Goal: Task Accomplishment & Management: Manage account settings

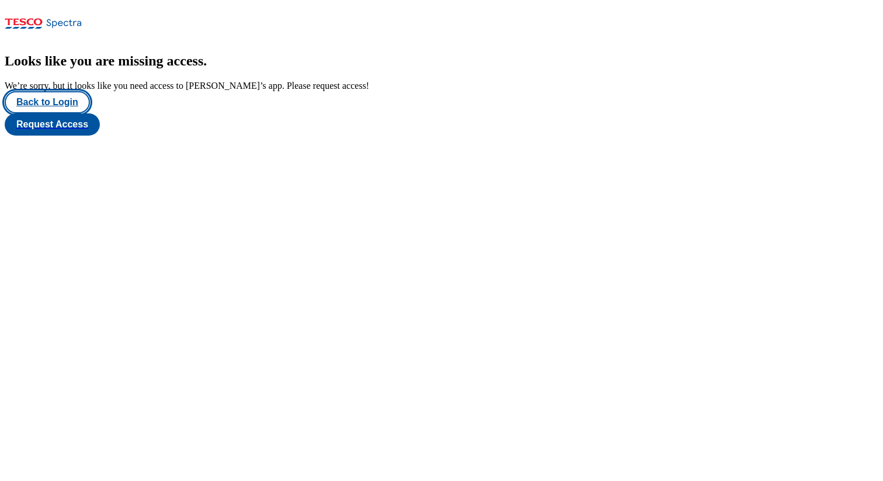
click at [59, 113] on button "Back to Login" at bounding box center [47, 102] width 85 height 22
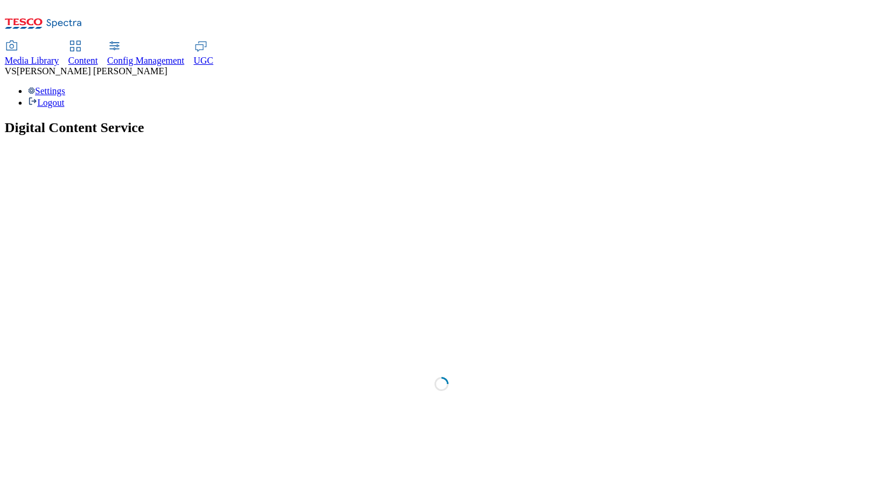
click at [98, 56] on span "Content" at bounding box center [83, 61] width 30 height 10
select select "group-comms"
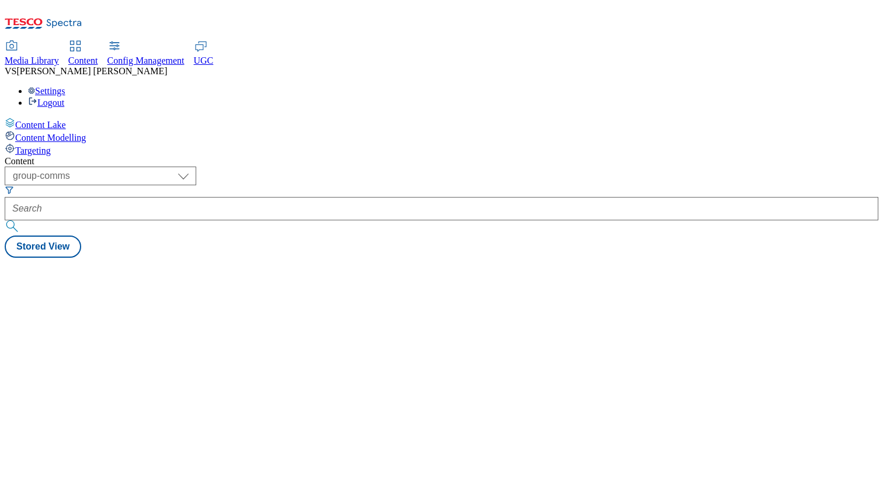
click at [840, 86] on div "Settings Logout" at bounding box center [442, 97] width 874 height 22
click at [65, 86] on link "Settings" at bounding box center [46, 91] width 37 height 10
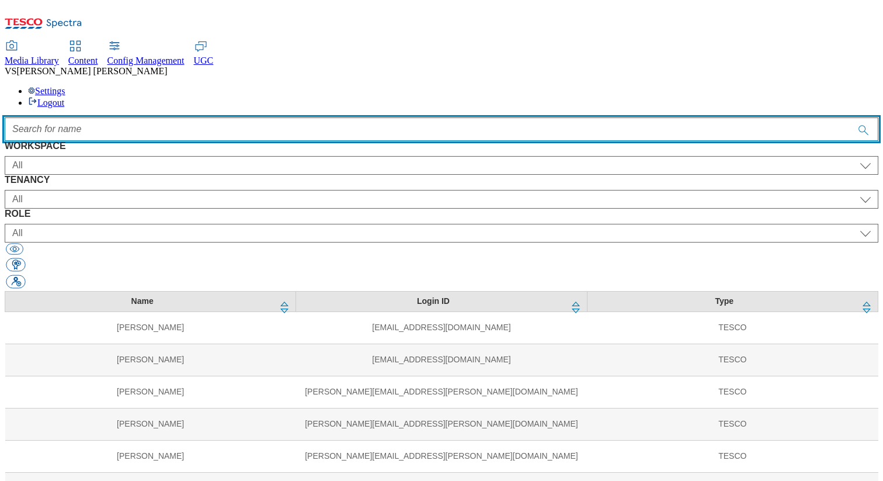
click at [351, 117] on input "Accessible label text" at bounding box center [442, 128] width 874 height 23
paste input "istvan"
type input "istvan"
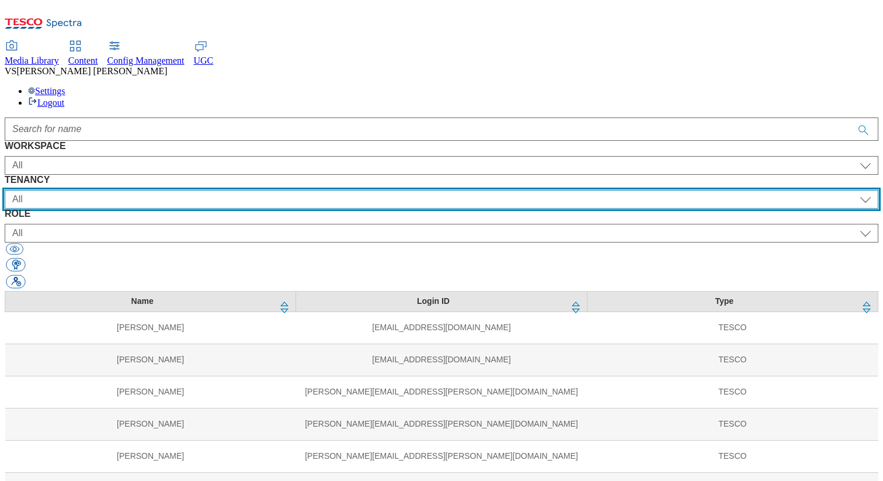
click at [398, 190] on select "All ALL All all CE Clubcard Boost UK Clubcard Marketing Clubcard ROI clubcard-b…" at bounding box center [442, 199] width 874 height 19
click at [250, 190] on select "All ALL All all CE Clubcard Boost UK Clubcard Marketing Clubcard ROI clubcard-b…" at bounding box center [442, 199] width 874 height 19
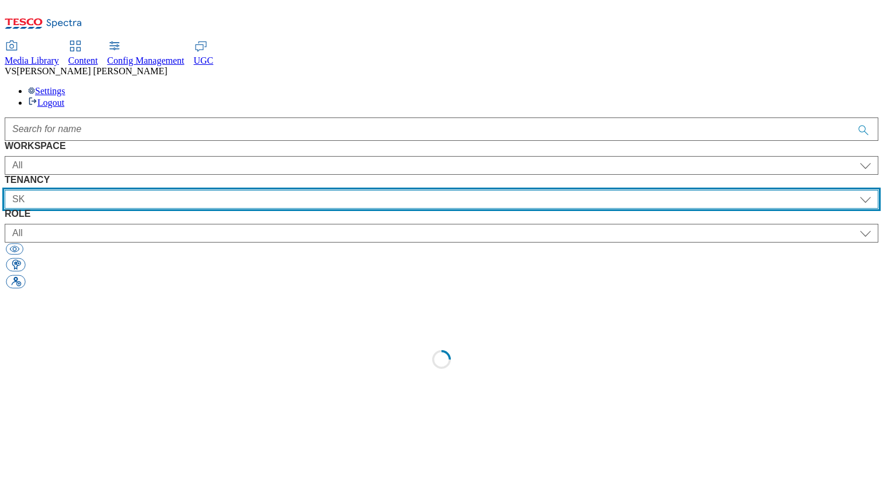
click at [327, 190] on select "All ALL All all CE Clubcard Boost UK Clubcard Marketing Clubcard ROI clubcard-b…" at bounding box center [442, 199] width 874 height 19
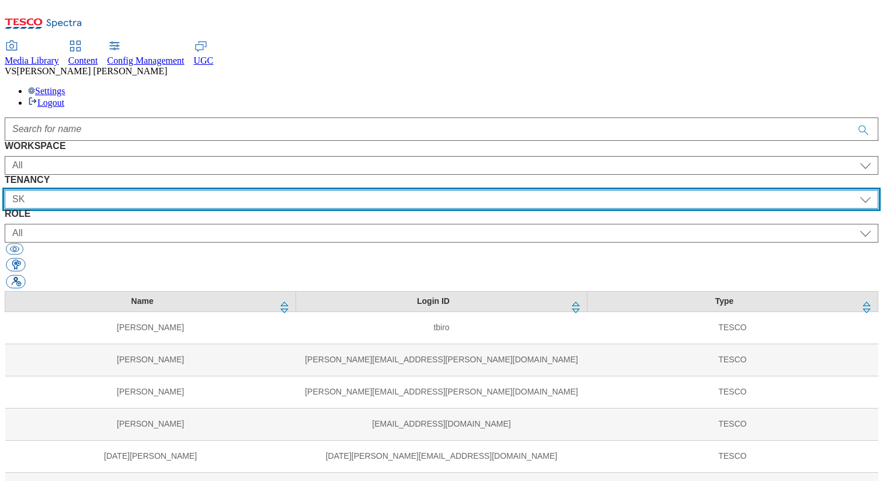
select select "flare-scan-pay-go"
click at [250, 190] on select "All ALL All all CE Clubcard Boost UK Clubcard Marketing Clubcard ROI clubcard-b…" at bounding box center [442, 199] width 874 height 19
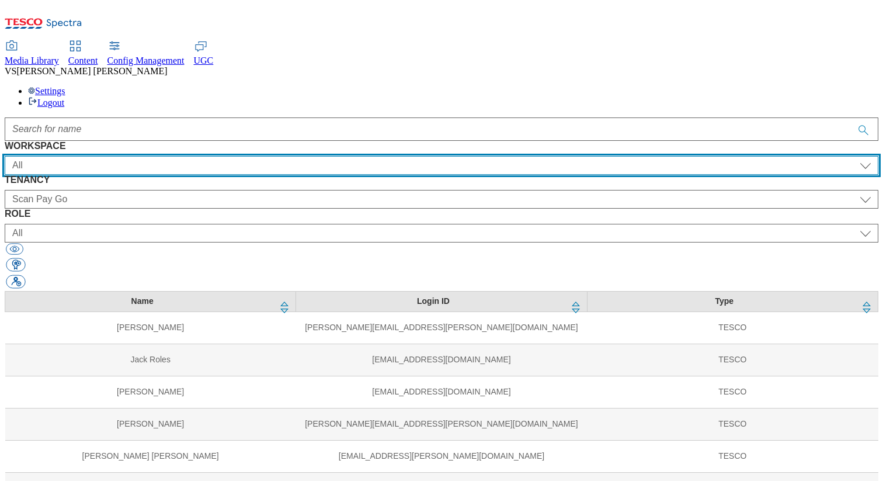
click at [109, 156] on select "All Content Media Spectra UGC Config" at bounding box center [442, 165] width 874 height 19
select select "Media"
click at [50, 156] on select "All Content Media Spectra UGC Config" at bounding box center [442, 165] width 874 height 19
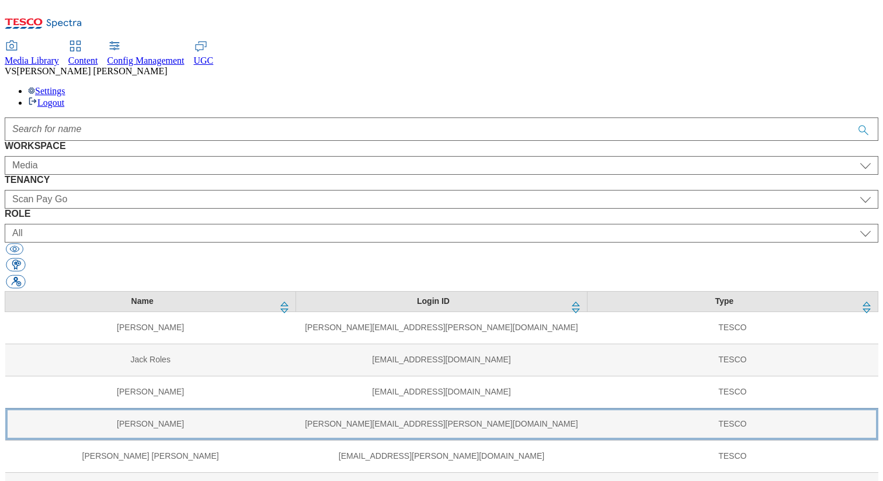
click at [208, 408] on td "[PERSON_NAME]" at bounding box center [150, 424] width 291 height 32
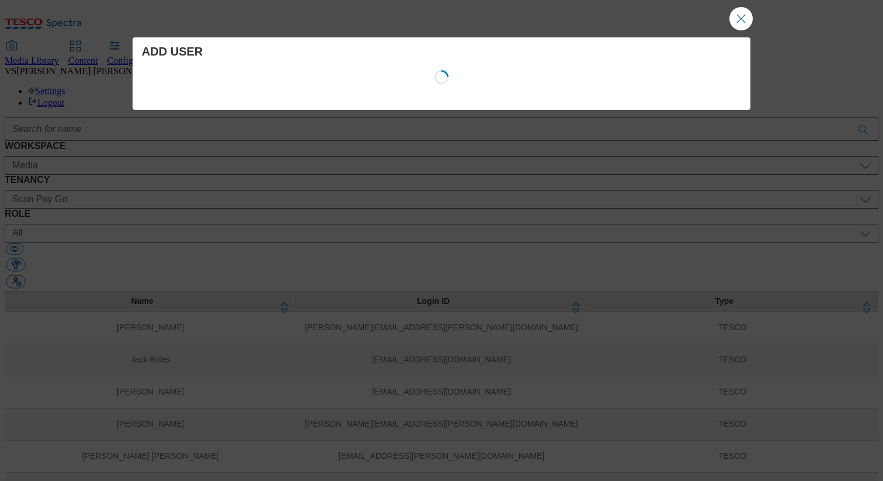
select select "Media"
select select "flare-scan-pay-go"
select select "content_editor"
select select "Media"
select select "flare-tills"
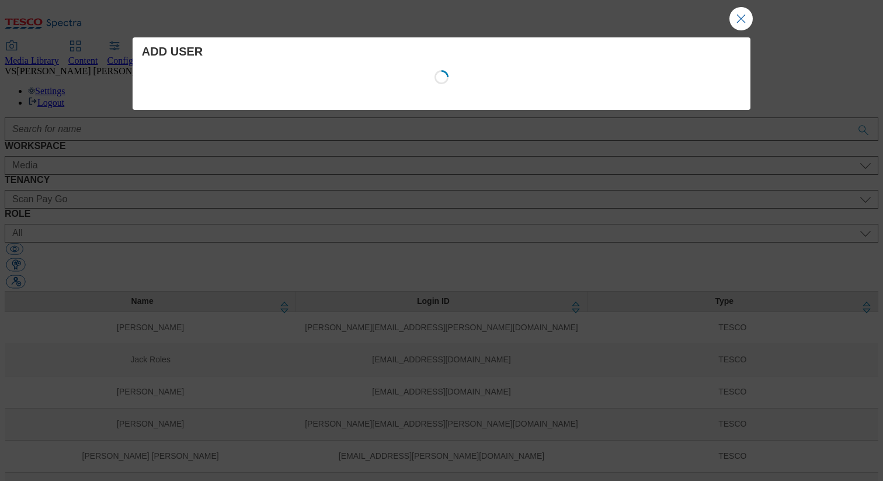
select select "content_editor"
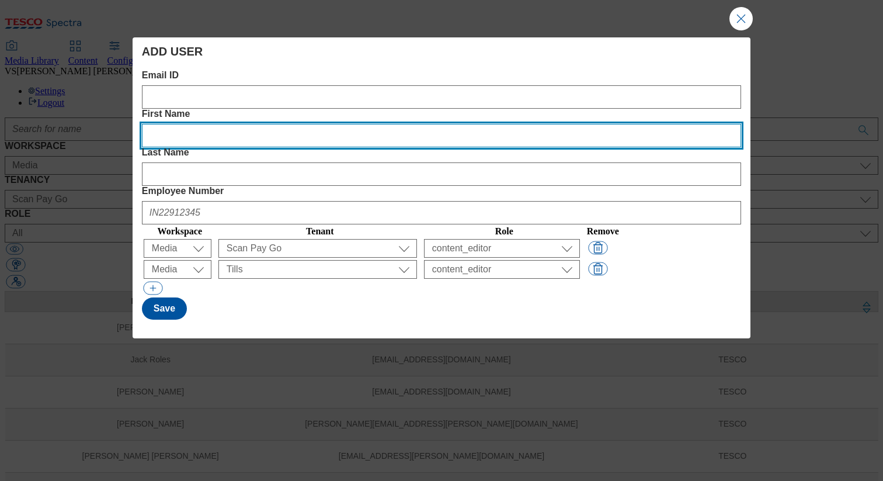
click at [334, 124] on Name "First Name" at bounding box center [441, 135] width 599 height 23
paste Name "Istvan"
type Name "Istvan"
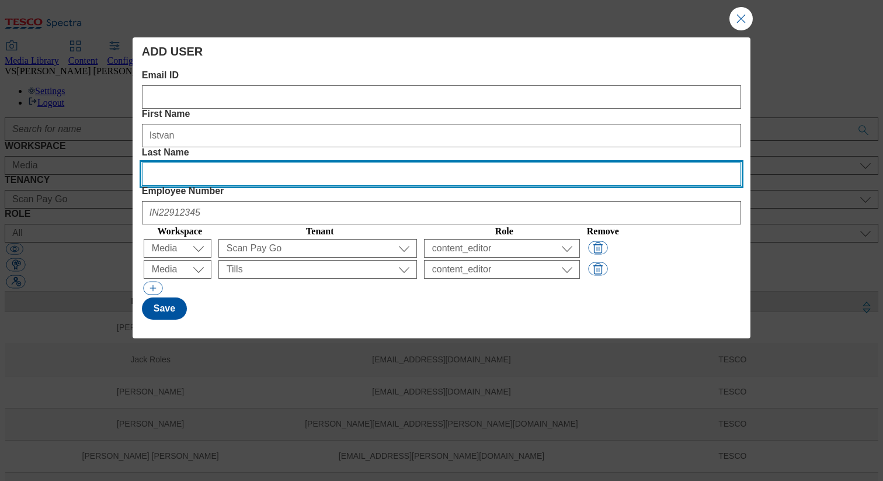
click at [513, 162] on Name "Last Name" at bounding box center [441, 173] width 599 height 23
paste Name "[PERSON_NAME]"
type Name "[PERSON_NAME]"
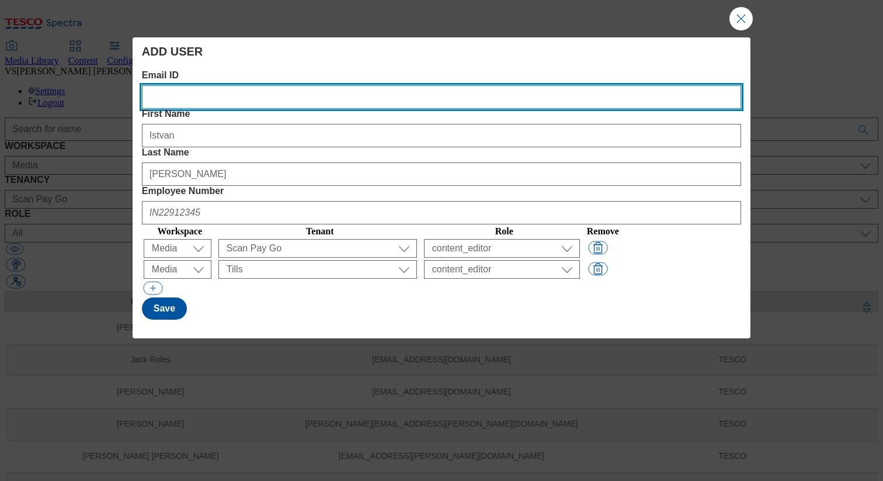
click at [247, 102] on ID "Email ID" at bounding box center [441, 96] width 599 height 23
paste ID "[EMAIL_ADDRESS][PERSON_NAME][DOMAIN_NAME]"
type ID "[EMAIL_ADDRESS][PERSON_NAME][DOMAIN_NAME]"
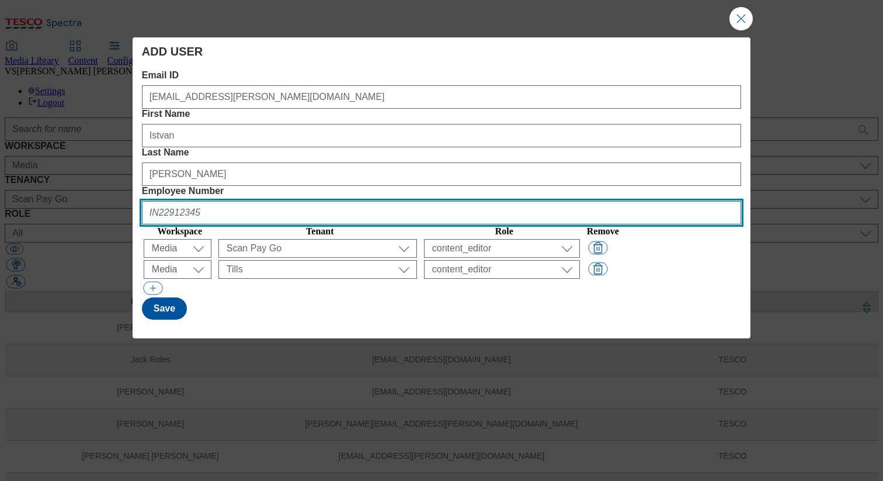
click at [599, 201] on Number "Employee Number" at bounding box center [441, 212] width 599 height 23
paste Number "HU901388"
type Number "HU901388"
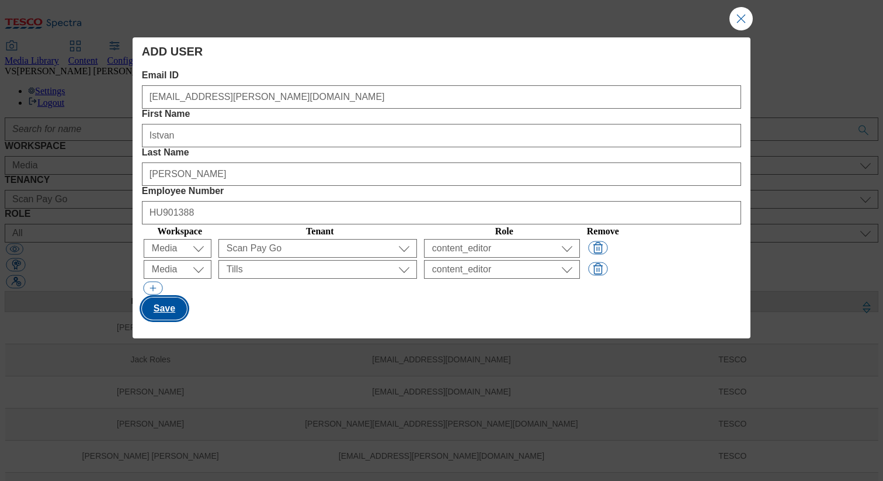
click at [161, 297] on button "Save" at bounding box center [164, 308] width 45 height 22
